Goal: Find specific page/section: Find specific page/section

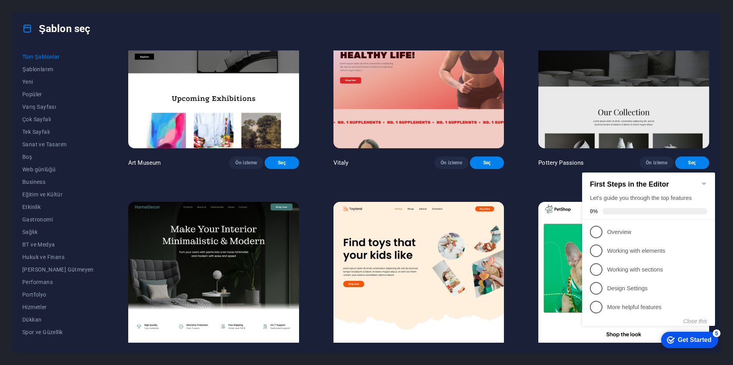
scroll to position [273, 0]
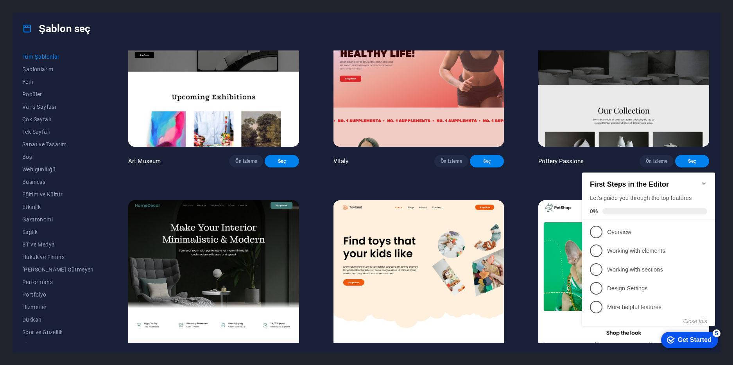
click at [493, 167] on button "Seç" at bounding box center [487, 161] width 34 height 13
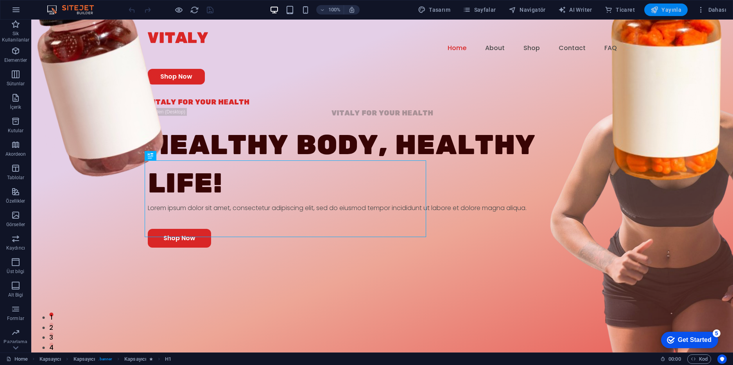
click at [658, 6] on icon "button" at bounding box center [654, 10] width 8 height 8
